Goal: Task Accomplishment & Management: Complete application form

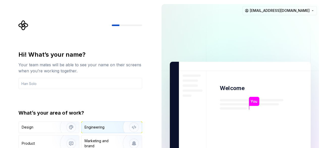
click at [92, 128] on div "Engineering" at bounding box center [95, 127] width 20 height 5
click at [104, 84] on input "text" at bounding box center [80, 83] width 124 height 11
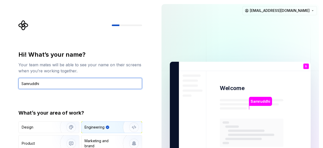
type input "Samruddhi"
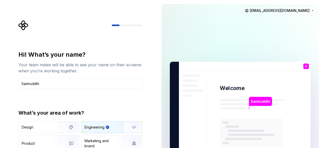
click at [134, 105] on div "Hi! What’s your name? Your team mates will be able to see your name on their sc…" at bounding box center [80, 108] width 124 height 115
click at [118, 129] on img "button" at bounding box center [131, 127] width 32 height 34
click at [166, 110] on img at bounding box center [240, 114] width 205 height 239
click at [6, 137] on div "Hi! What’s your name? Your team mates will be able to see your name on their sc…" at bounding box center [79, 114] width 158 height 228
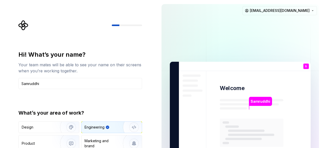
click at [206, 111] on img at bounding box center [240, 114] width 205 height 239
click at [266, 102] on p "Samruddhi" at bounding box center [260, 102] width 19 height 6
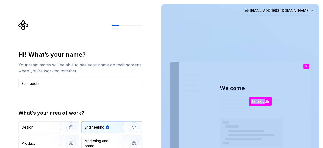
drag, startPoint x: 266, startPoint y: 102, endPoint x: 276, endPoint y: 102, distance: 9.9
click at [276, 102] on div "[PERSON_NAME] Welcome S You T B +3 [PERSON_NAME] [PERSON_NAME]" at bounding box center [240, 114] width 141 height 105
click at [276, 102] on img at bounding box center [240, 114] width 205 height 239
click at [310, 65] on img at bounding box center [240, 114] width 205 height 239
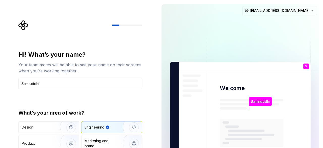
drag, startPoint x: 322, startPoint y: 76, endPoint x: 323, endPoint y: 148, distance: 72.0
click at [323, 148] on html "Hi! What’s your name? Your team mates will be able to see your name on their sc…" at bounding box center [161, 74] width 323 height 148
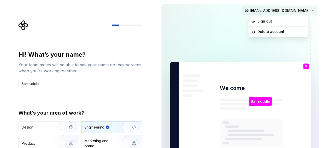
click at [280, 11] on html "Hi! What’s your name? Your team mates will be able to see your name on their sc…" at bounding box center [161, 74] width 323 height 148
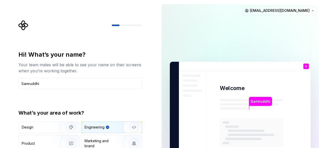
click at [237, 28] on html "Hi! What’s your name? Your team mates will be able to see your name on their sc…" at bounding box center [161, 74] width 323 height 148
click at [243, 6] on button "[EMAIL_ADDRESS][DOMAIN_NAME]" at bounding box center [280, 10] width 75 height 9
click at [96, 127] on div "Engineering" at bounding box center [95, 127] width 20 height 5
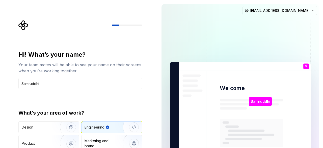
click at [96, 127] on div "Engineering" at bounding box center [95, 127] width 20 height 5
click at [105, 87] on input "text" at bounding box center [80, 83] width 124 height 11
type input "[PERSON_NAME]"
click at [105, 87] on input "[PERSON_NAME]" at bounding box center [80, 83] width 124 height 11
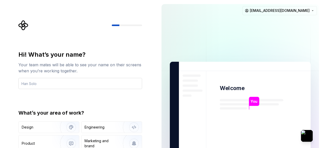
click at [72, 84] on input "text" at bounding box center [80, 83] width 124 height 11
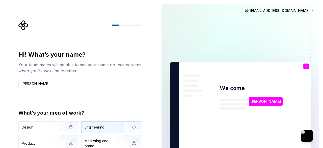
type input "[PERSON_NAME]"
click at [104, 124] on div "Engineering" at bounding box center [112, 127] width 60 height 11
click at [133, 115] on div "What’s your area of work?" at bounding box center [80, 112] width 124 height 7
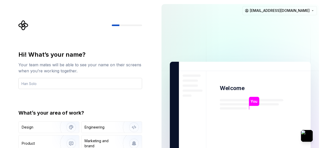
click at [87, 82] on input "text" at bounding box center [80, 83] width 124 height 11
type input "[PERSON_NAME]"
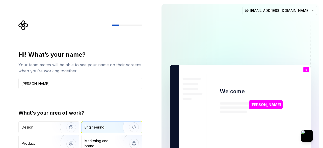
click at [119, 126] on img "button" at bounding box center [131, 127] width 32 height 34
